Goal: Find specific page/section: Find specific page/section

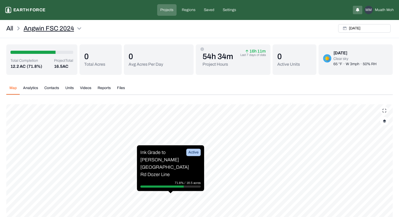
click at [35, 27] on html "Angwin FSC 2024 Earth force Projects Regions Saved Settings MM Muath Moh All An…" at bounding box center [199, 133] width 399 height 267
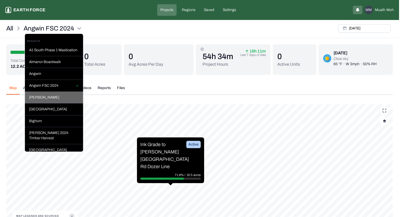
click at [49, 103] on div "[PERSON_NAME]" at bounding box center [54, 98] width 58 height 12
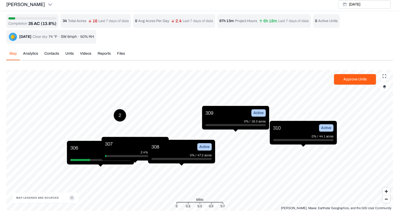
scroll to position [15, 0]
click at [43, 198] on button "Map Legends And Sources" at bounding box center [45, 197] width 58 height 11
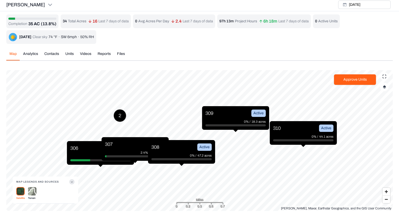
click at [33, 189] on img at bounding box center [32, 191] width 8 height 9
click at [20, 191] on img at bounding box center [20, 191] width 8 height 8
click at [31, 190] on img at bounding box center [32, 191] width 8 height 9
click at [272, 207] on div "Esri, HERE, Garmin, FAO, NOAA, USGS, © OpenStreetMap contributors, and the GIS …" at bounding box center [319, 208] width 143 height 5
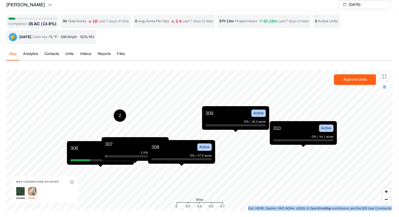
click at [272, 207] on div "Esri, HERE, Garmin, FAO, NOAA, USGS, © OpenStreetMap contributors, and the GIS …" at bounding box center [319, 208] width 143 height 5
